Goal: Use online tool/utility: Utilize a website feature to perform a specific function

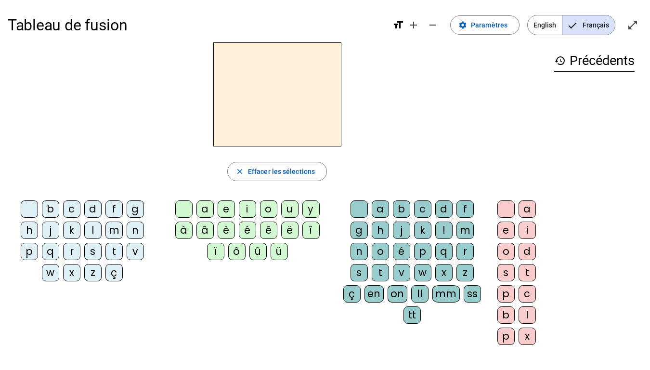
click at [90, 233] on div "l" at bounding box center [92, 229] width 17 height 17
click at [208, 210] on div "a" at bounding box center [204, 208] width 17 height 17
click at [115, 255] on div "t" at bounding box center [113, 251] width 17 height 17
click at [469, 254] on div "r" at bounding box center [464, 251] width 17 height 17
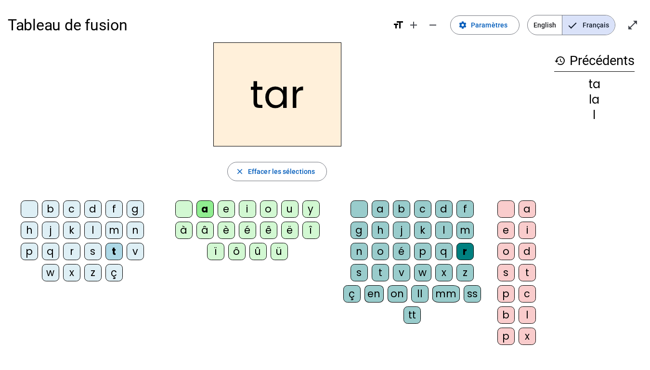
click at [73, 211] on div "c" at bounding box center [71, 208] width 17 height 17
click at [50, 209] on div "b" at bounding box center [50, 208] width 17 height 17
click at [29, 251] on div "p" at bounding box center [29, 251] width 17 height 17
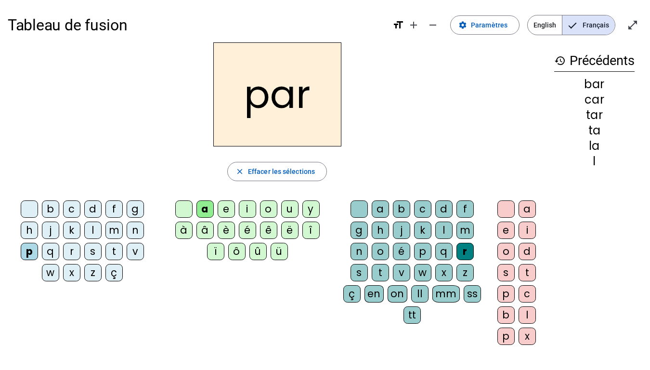
click at [291, 209] on div "u" at bounding box center [289, 208] width 17 height 17
click at [95, 249] on div "s" at bounding box center [92, 251] width 17 height 17
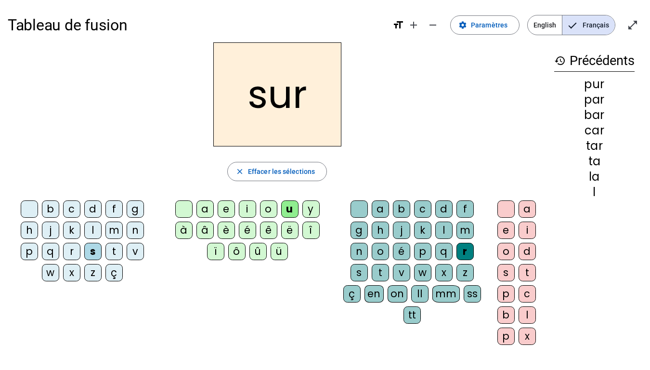
click at [463, 256] on div "r" at bounding box center [464, 251] width 17 height 17
click at [443, 328] on div "a b c d f g h j k l m n o é p q r s t v w x z ç en on ll mm ss tt" at bounding box center [413, 263] width 153 height 135
click at [462, 253] on div "r" at bounding box center [464, 251] width 17 height 17
click at [294, 178] on span "button" at bounding box center [277, 171] width 99 height 23
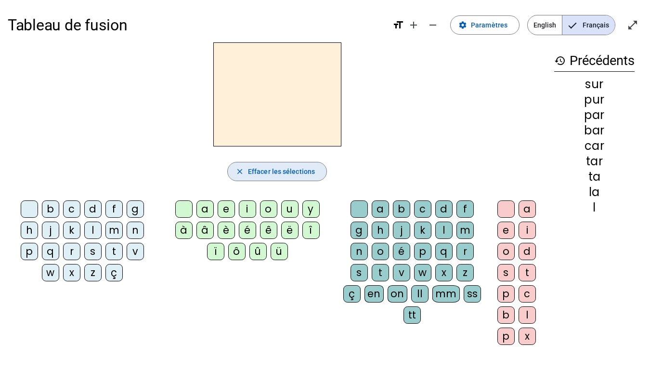
click at [95, 252] on div "s" at bounding box center [92, 251] width 17 height 17
click at [287, 205] on div "u" at bounding box center [289, 208] width 17 height 17
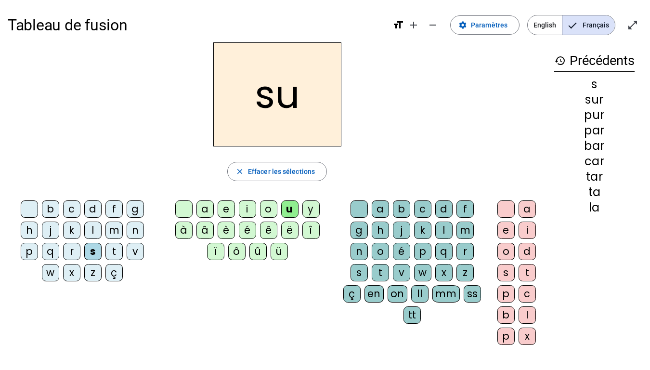
click at [205, 210] on div "a" at bounding box center [204, 208] width 17 height 17
click at [244, 211] on div "i" at bounding box center [247, 208] width 17 height 17
